Goal: Information Seeking & Learning: Learn about a topic

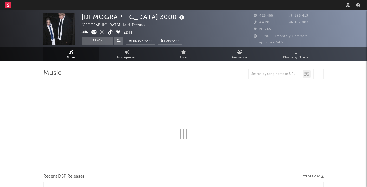
select select "warner_chappell"
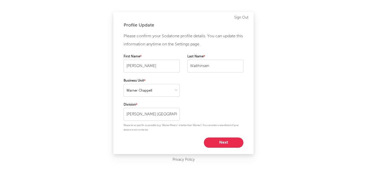
click at [225, 144] on button "Next" at bounding box center [224, 142] width 40 height 10
select select "manager"
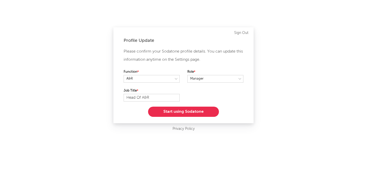
click at [200, 113] on button "Start using Sodatone" at bounding box center [183, 112] width 71 height 10
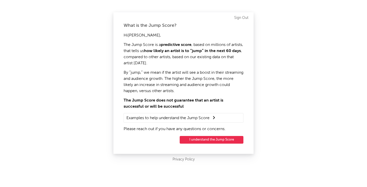
click at [212, 141] on button "I understand the Jump Score" at bounding box center [212, 140] width 64 height 8
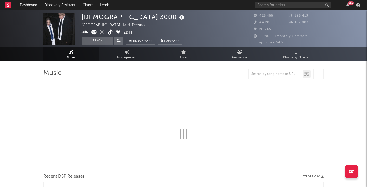
click at [8, 6] on icon at bounding box center [8, 4] width 2 height 3
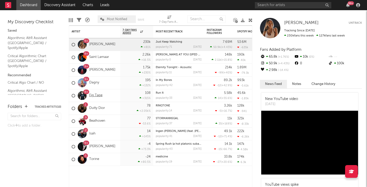
click at [98, 94] on link "Fig Tape" at bounding box center [95, 95] width 13 height 4
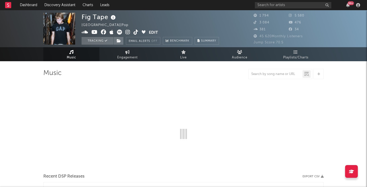
select select "6m"
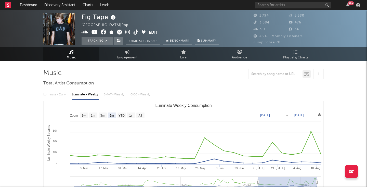
click at [15, 6] on div at bounding box center [10, 5] width 11 height 10
click at [26, 6] on link "Dashboard" at bounding box center [28, 5] width 24 height 10
